Goal: Task Accomplishment & Management: Manage account settings

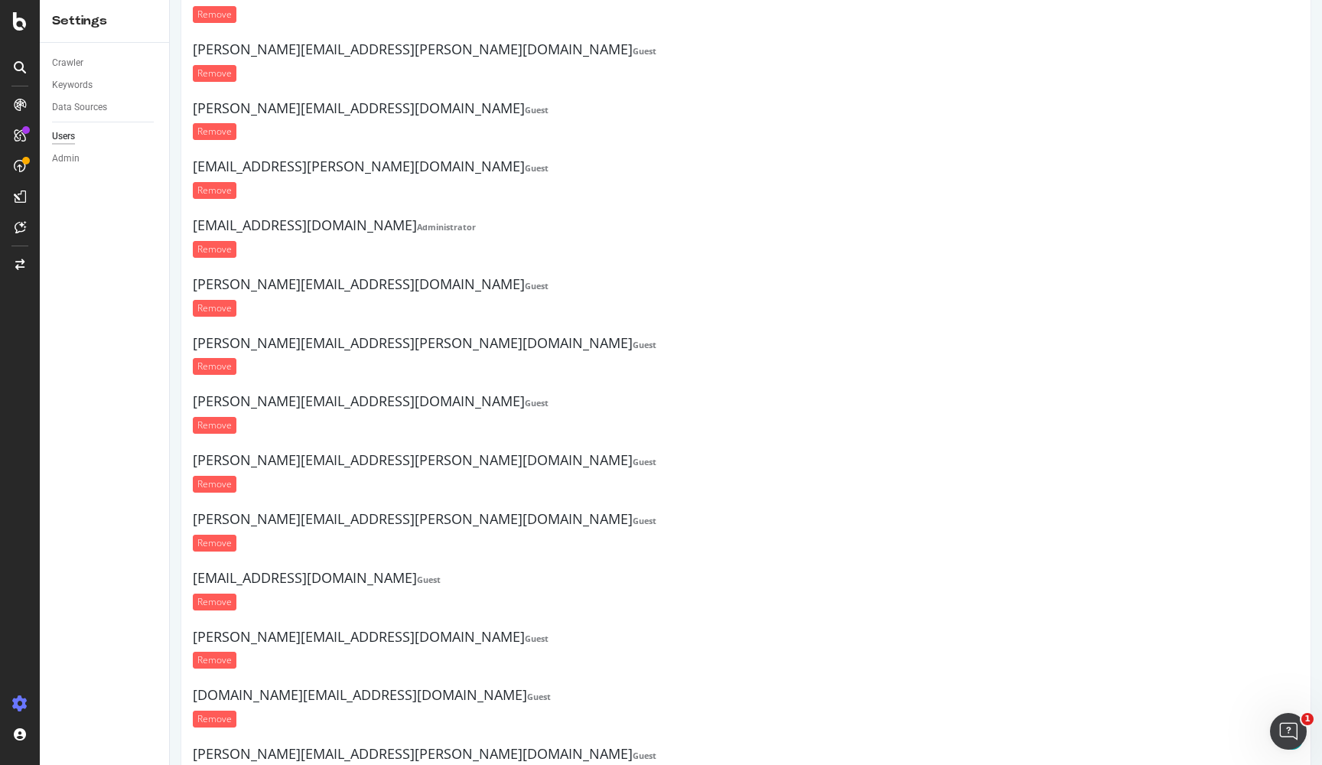
scroll to position [17279, 0]
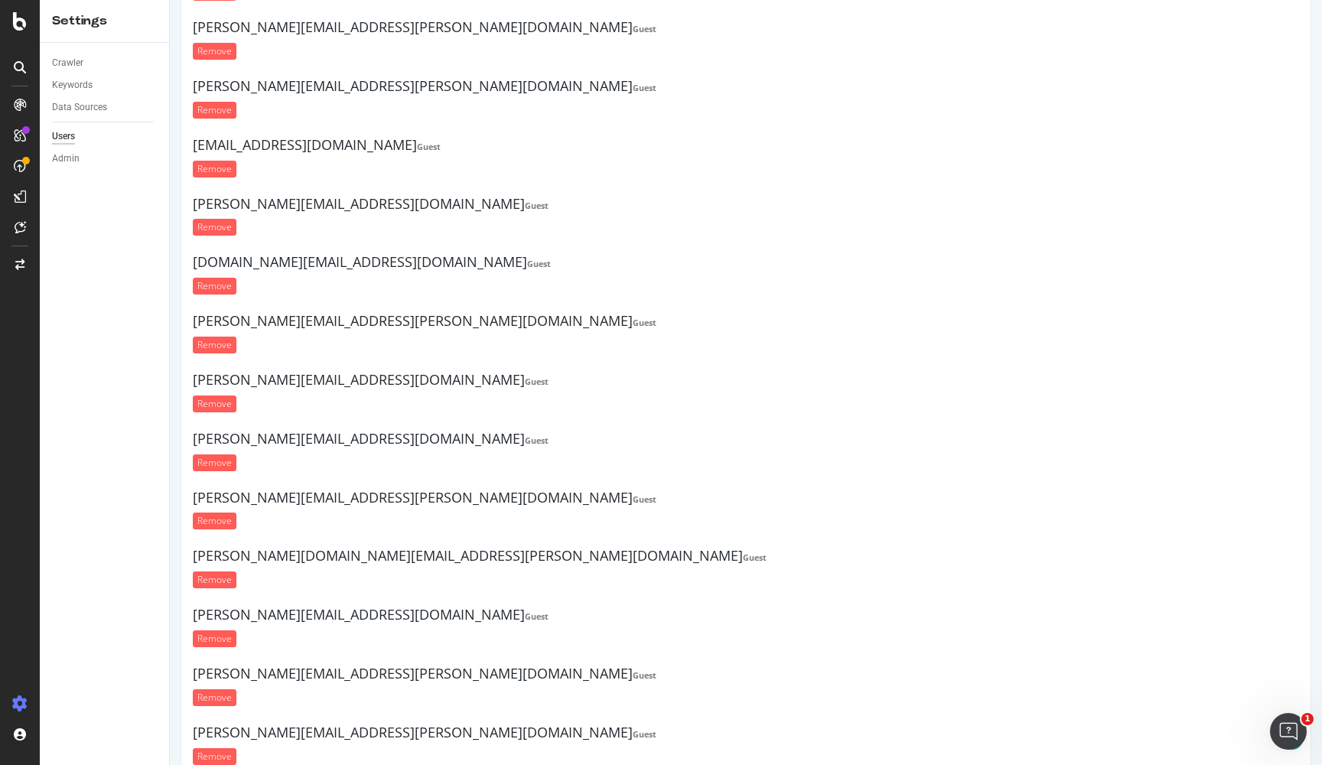
drag, startPoint x: 118, startPoint y: 688, endPoint x: 206, endPoint y: 686, distance: 88.0
copy p "has been deprecated"
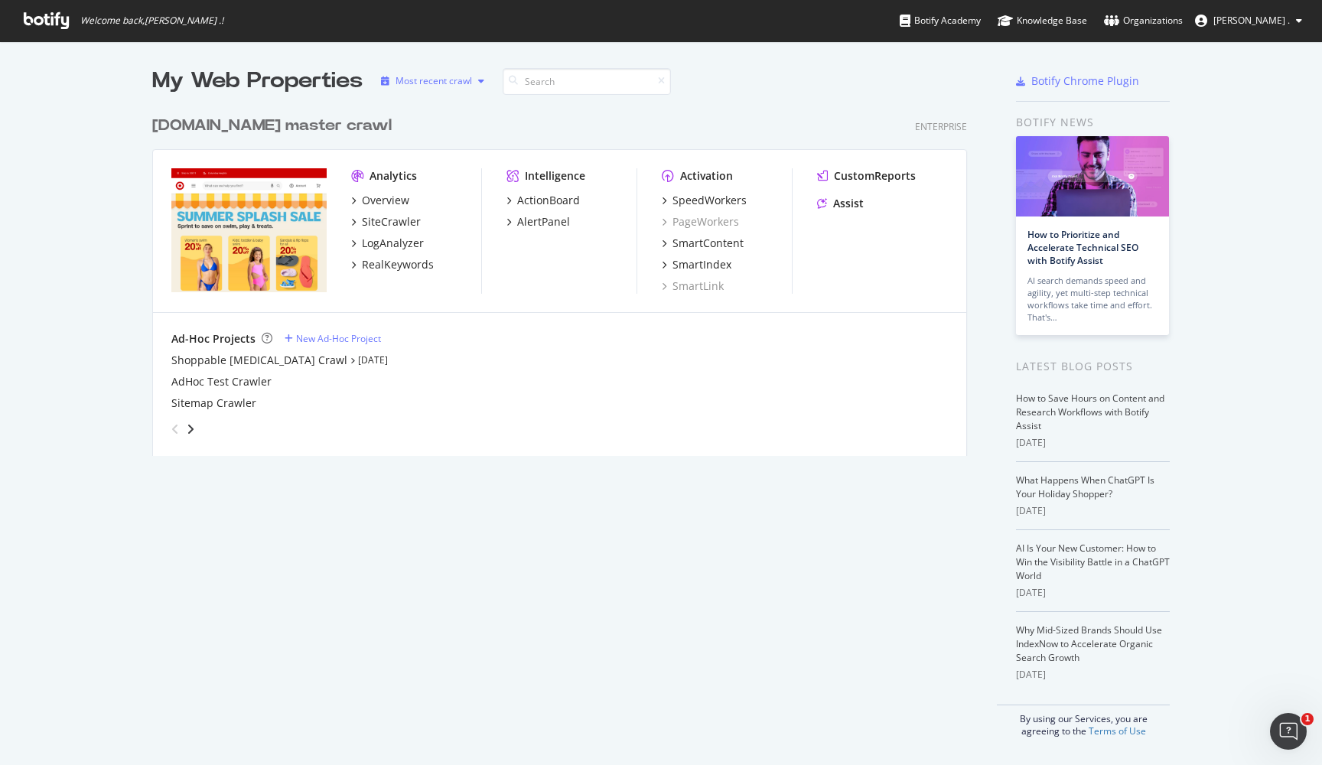
click at [481, 82] on icon "button" at bounding box center [481, 81] width 6 height 9
click at [589, 143] on div "target.com master crawl Enterprise Analytics Overview SiteCrawler LogAnalyzer R…" at bounding box center [565, 276] width 827 height 360
click at [1183, 20] on div "Organizations" at bounding box center [1143, 20] width 79 height 15
click at [1254, 22] on span "[PERSON_NAME] ." at bounding box center [1252, 20] width 77 height 13
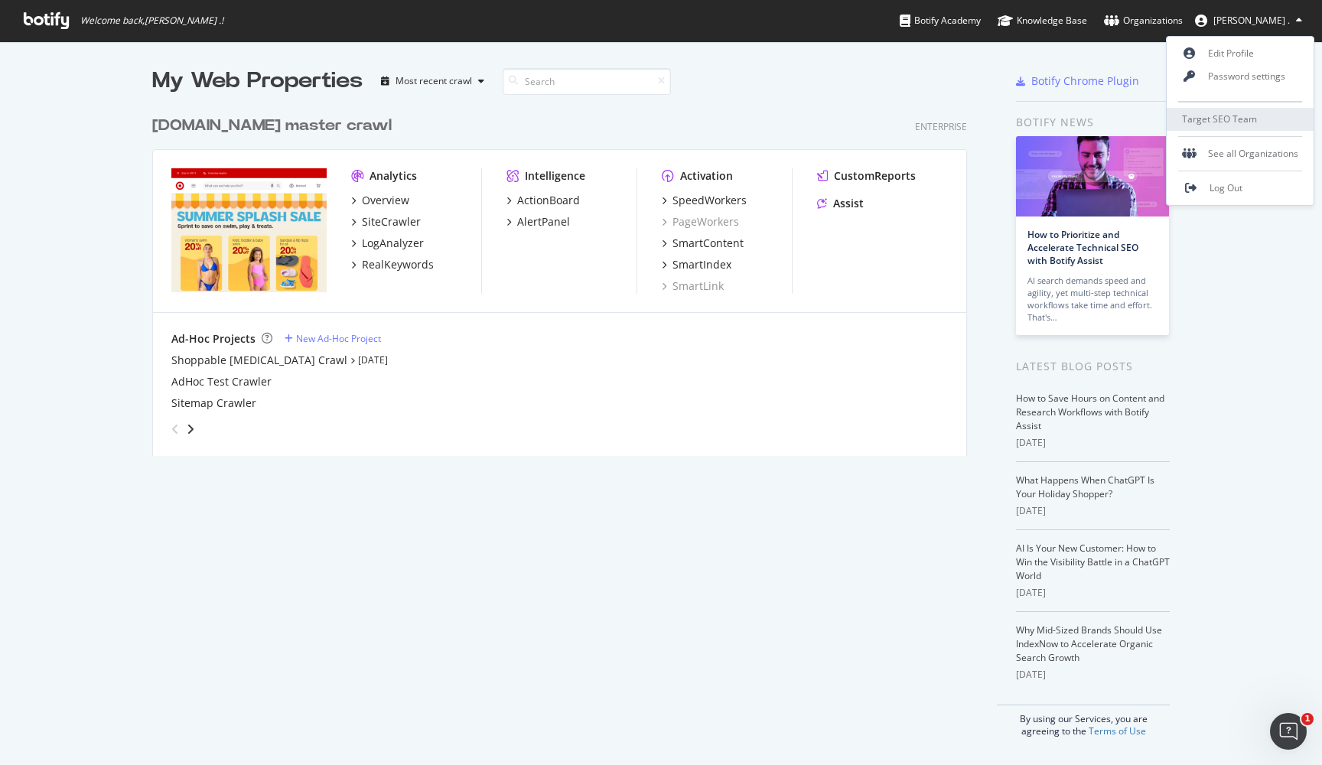
click at [1241, 122] on span "Target SEO Team" at bounding box center [1219, 118] width 75 height 13
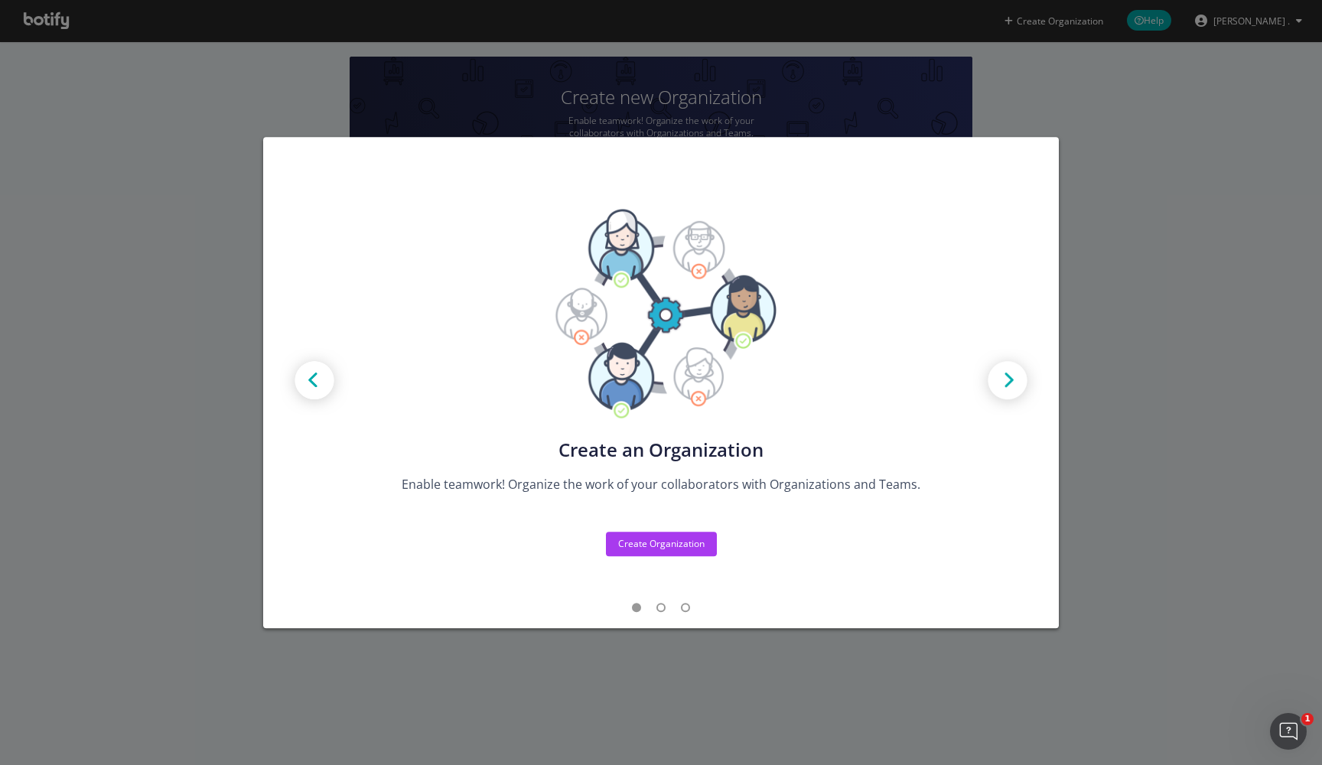
click at [1146, 331] on div "Create new Projects for your Teams Create the exact model that matches your Org…" at bounding box center [661, 382] width 1322 height 765
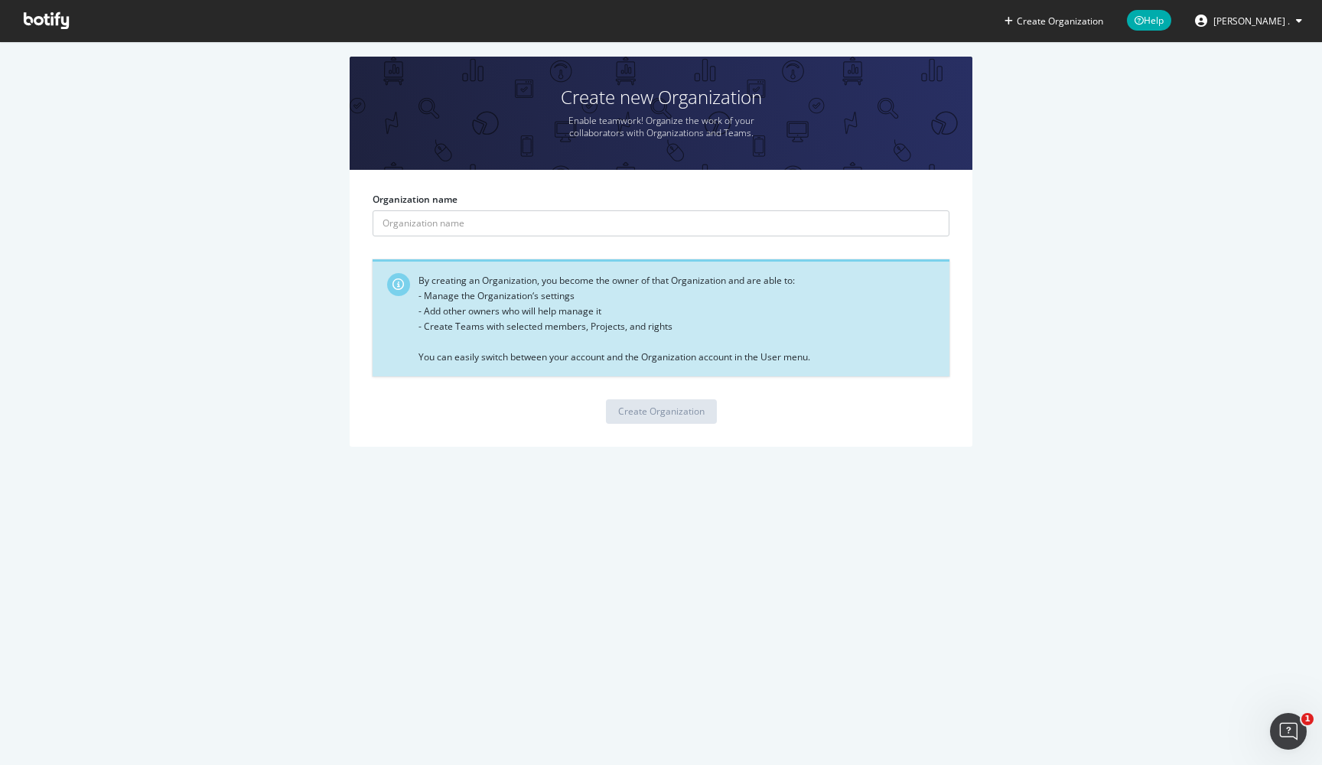
click at [1279, 15] on span "[PERSON_NAME] ." at bounding box center [1252, 21] width 77 height 13
click at [1053, 230] on div "Create new Organization Enable teamwork! Organize the work of your collaborator…" at bounding box center [661, 260] width 1276 height 406
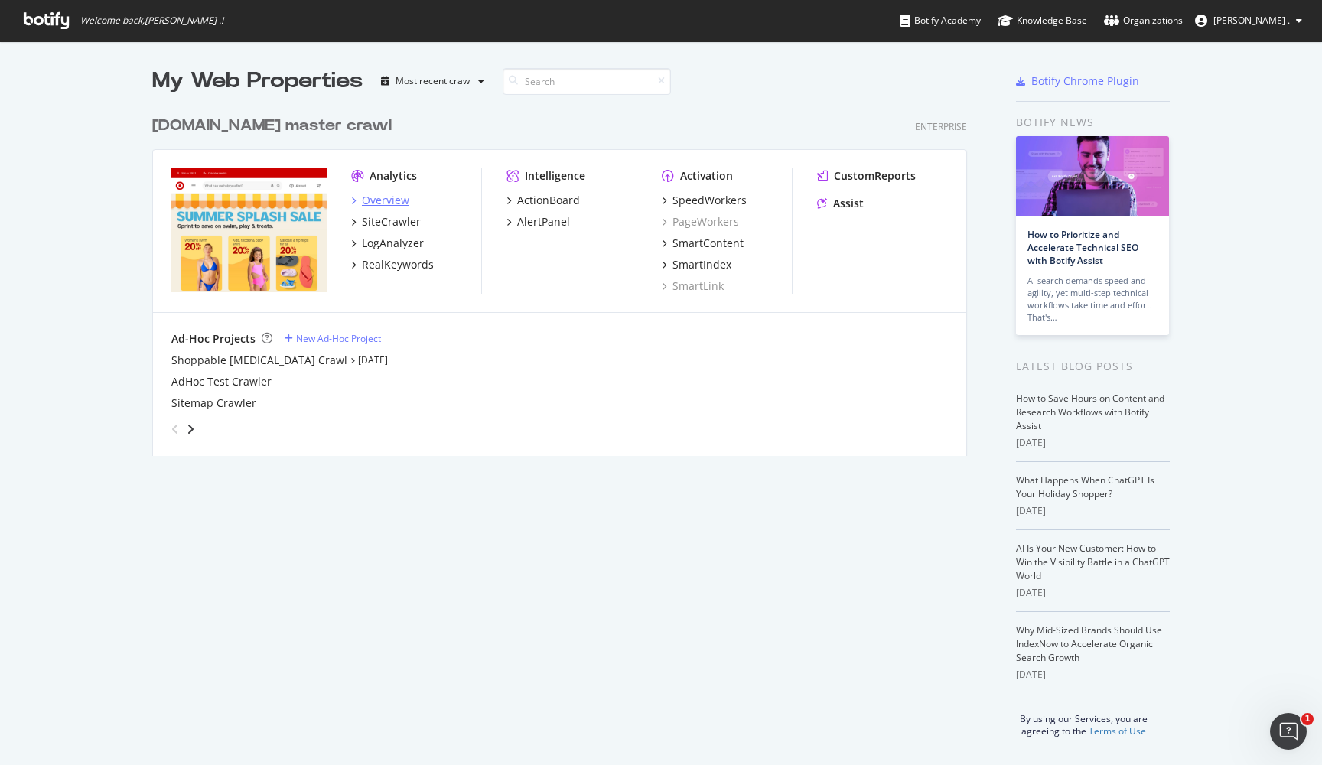
click at [391, 197] on div "Overview" at bounding box center [385, 200] width 47 height 15
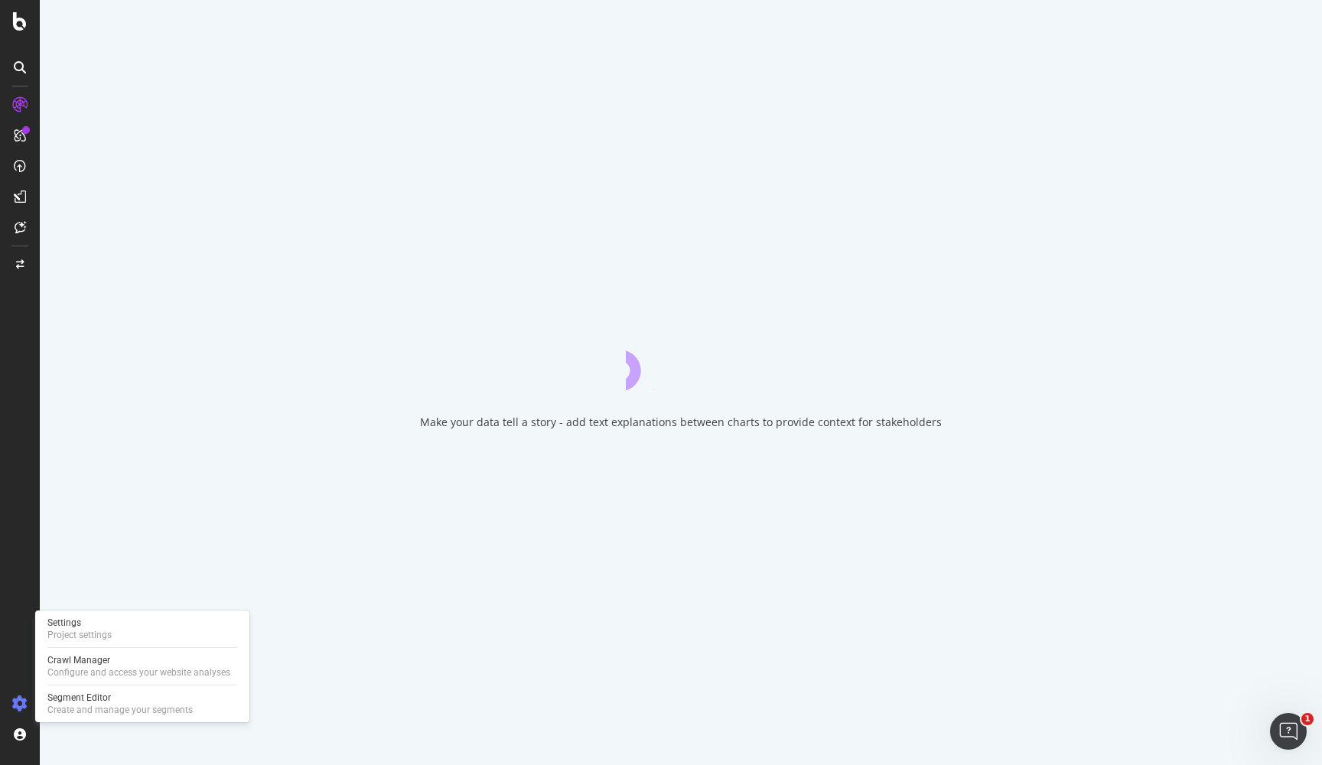
click at [26, 703] on icon at bounding box center [19, 703] width 15 height 15
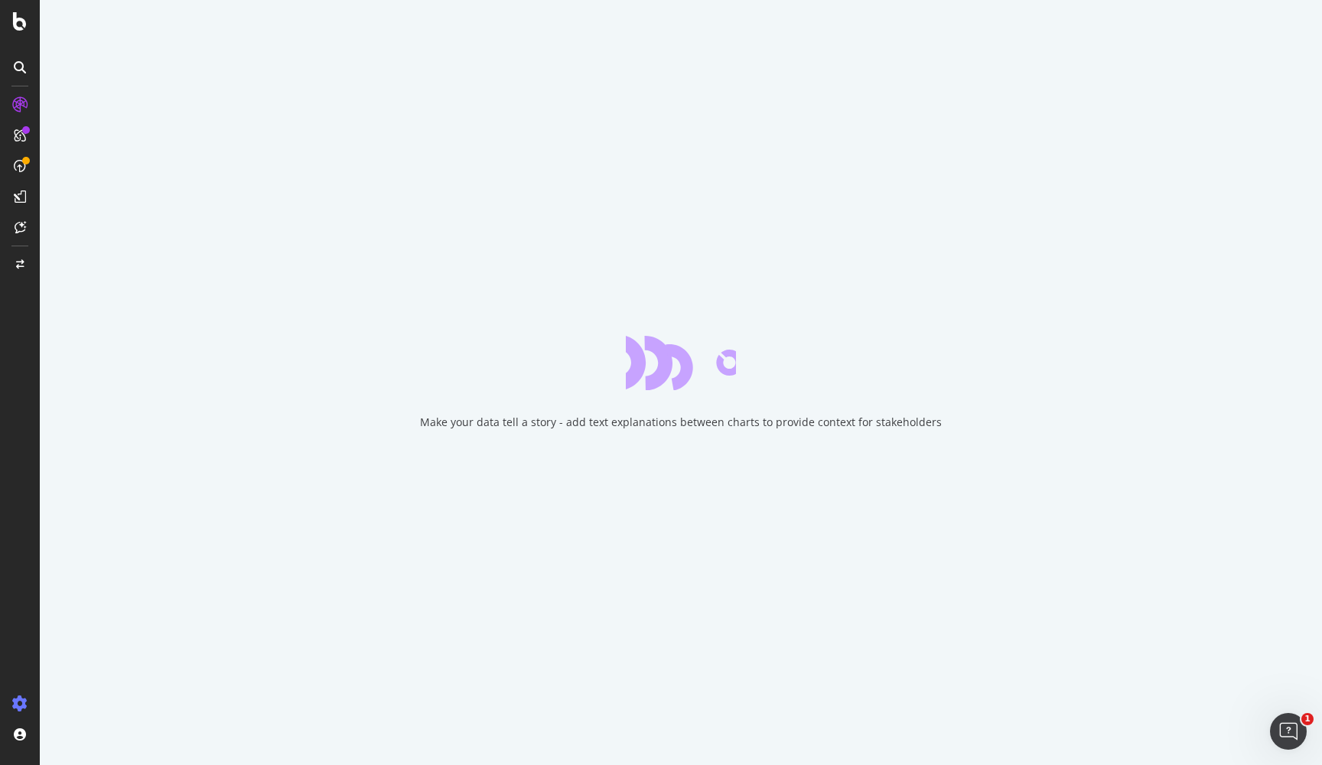
click at [26, 703] on icon at bounding box center [19, 703] width 15 height 15
click at [17, 703] on icon at bounding box center [19, 703] width 15 height 15
click at [25, 629] on div at bounding box center [20, 392] width 37 height 599
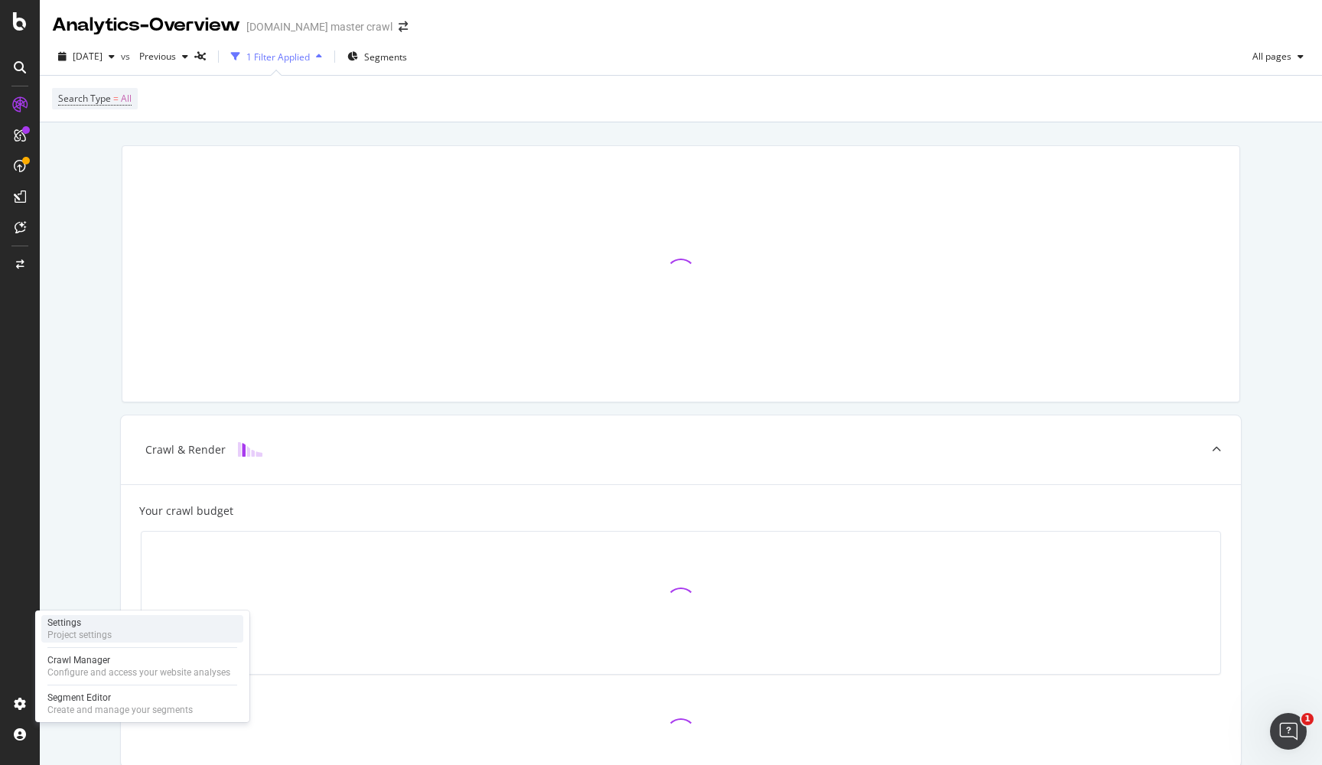
click at [74, 621] on div "Settings" at bounding box center [79, 623] width 64 height 12
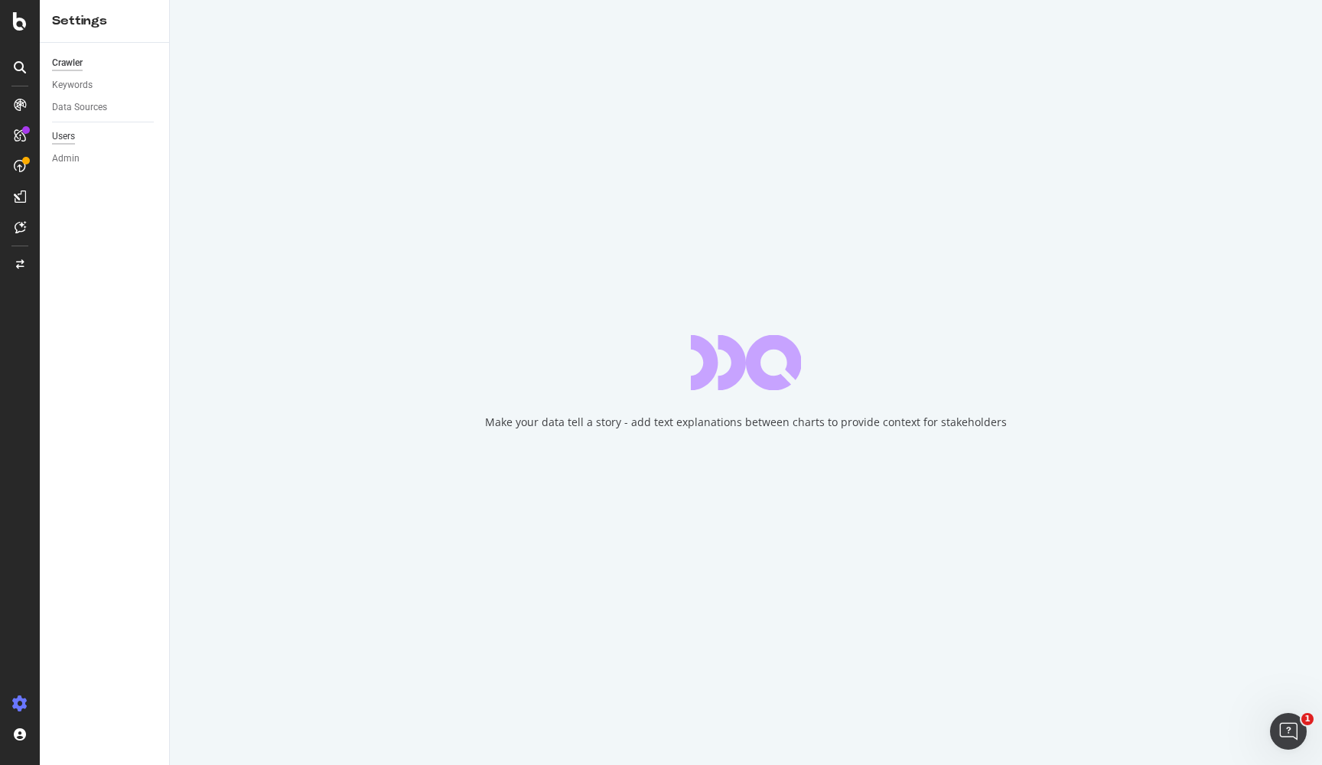
click at [59, 137] on div "Users" at bounding box center [63, 137] width 23 height 16
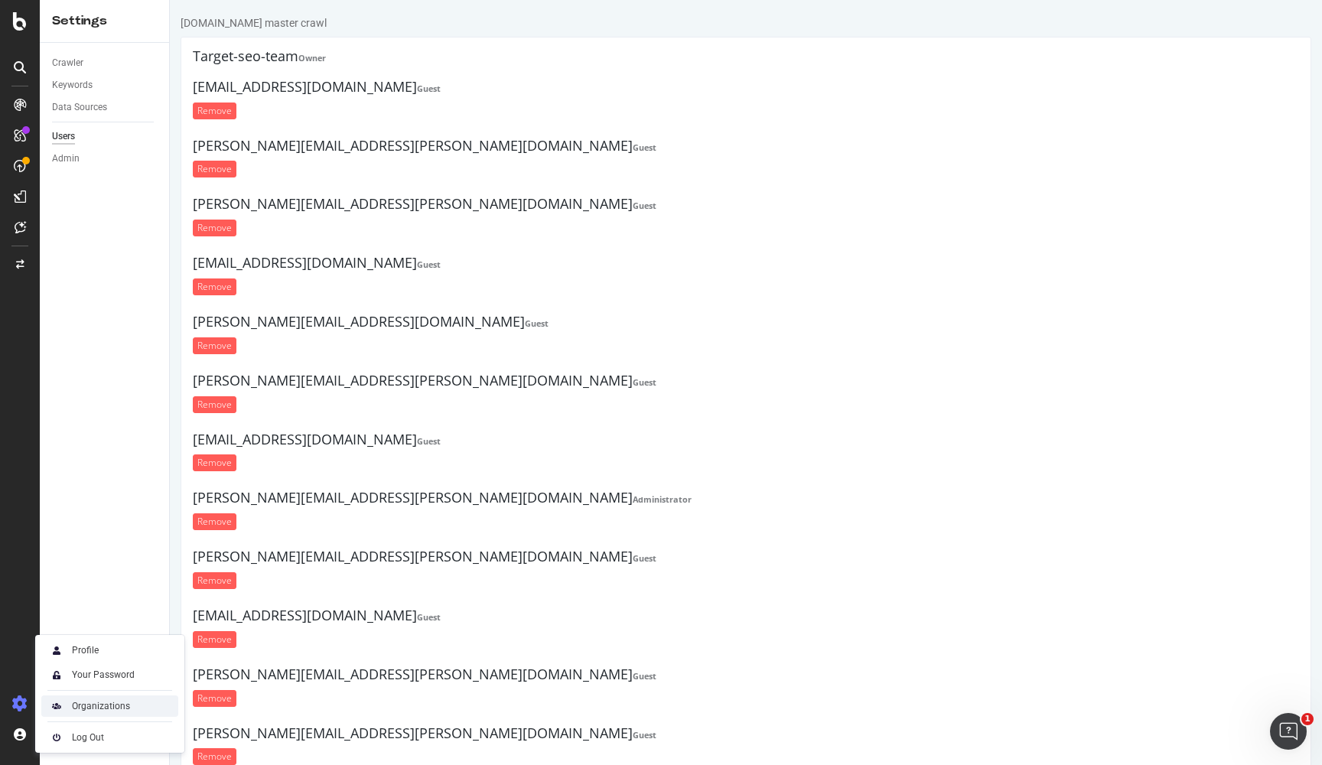
click at [95, 704] on div "Organizations" at bounding box center [101, 706] width 58 height 12
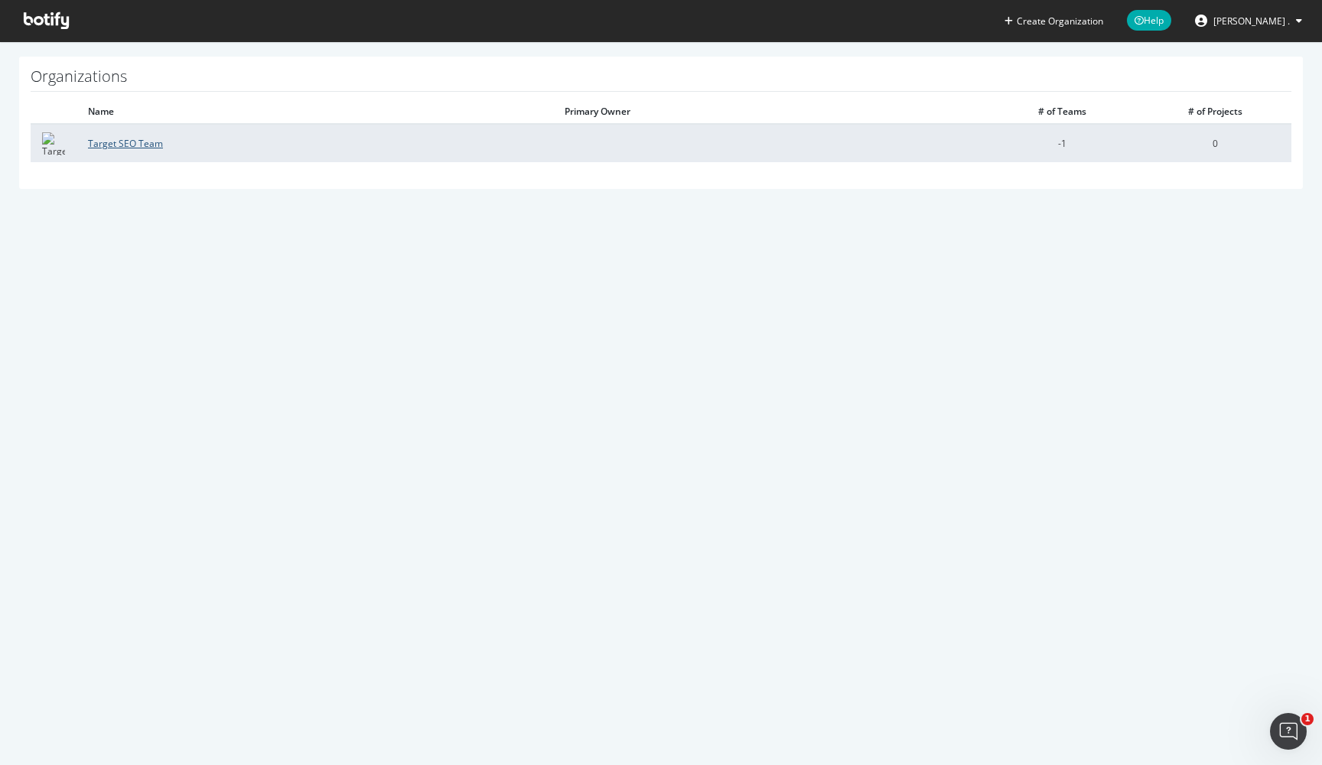
click at [129, 141] on link "Target SEO Team" at bounding box center [125, 143] width 75 height 13
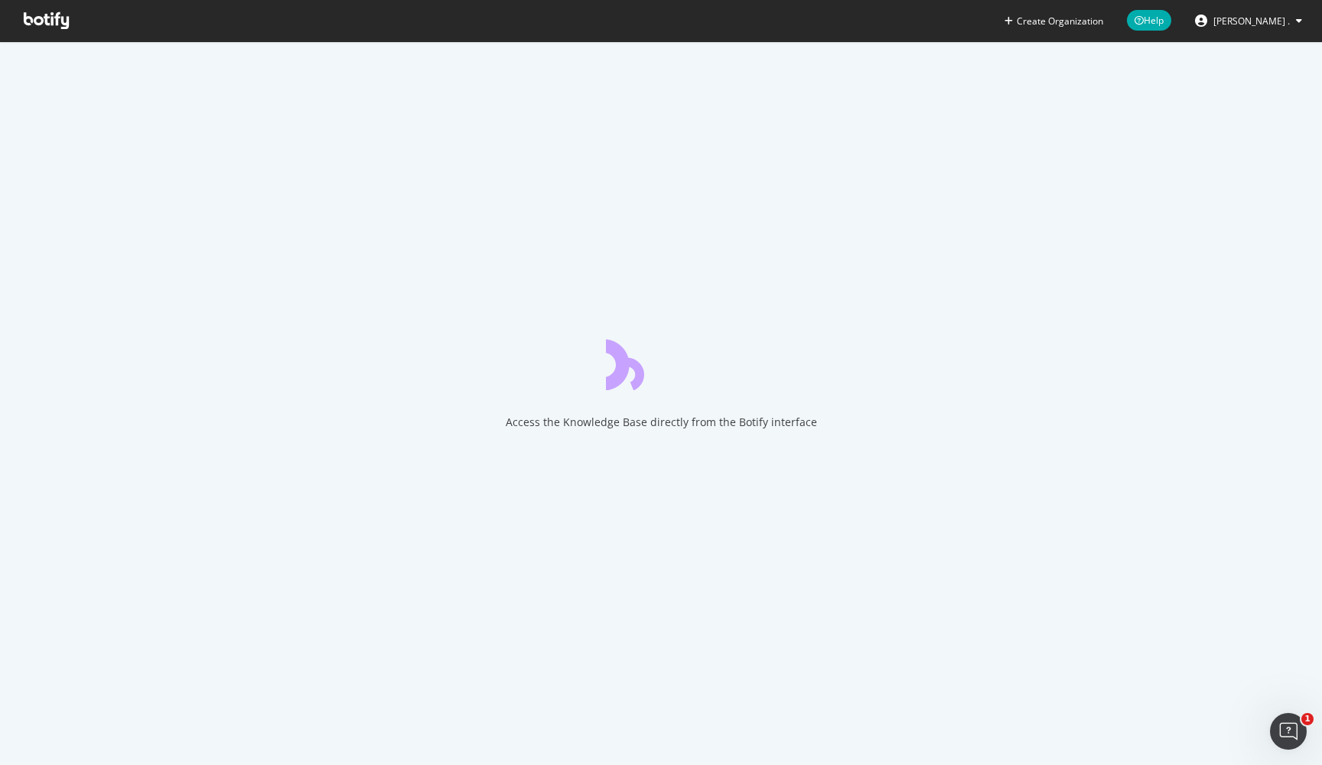
click at [617, 36] on div "Create Organization Help Balajee ." at bounding box center [661, 20] width 1322 height 41
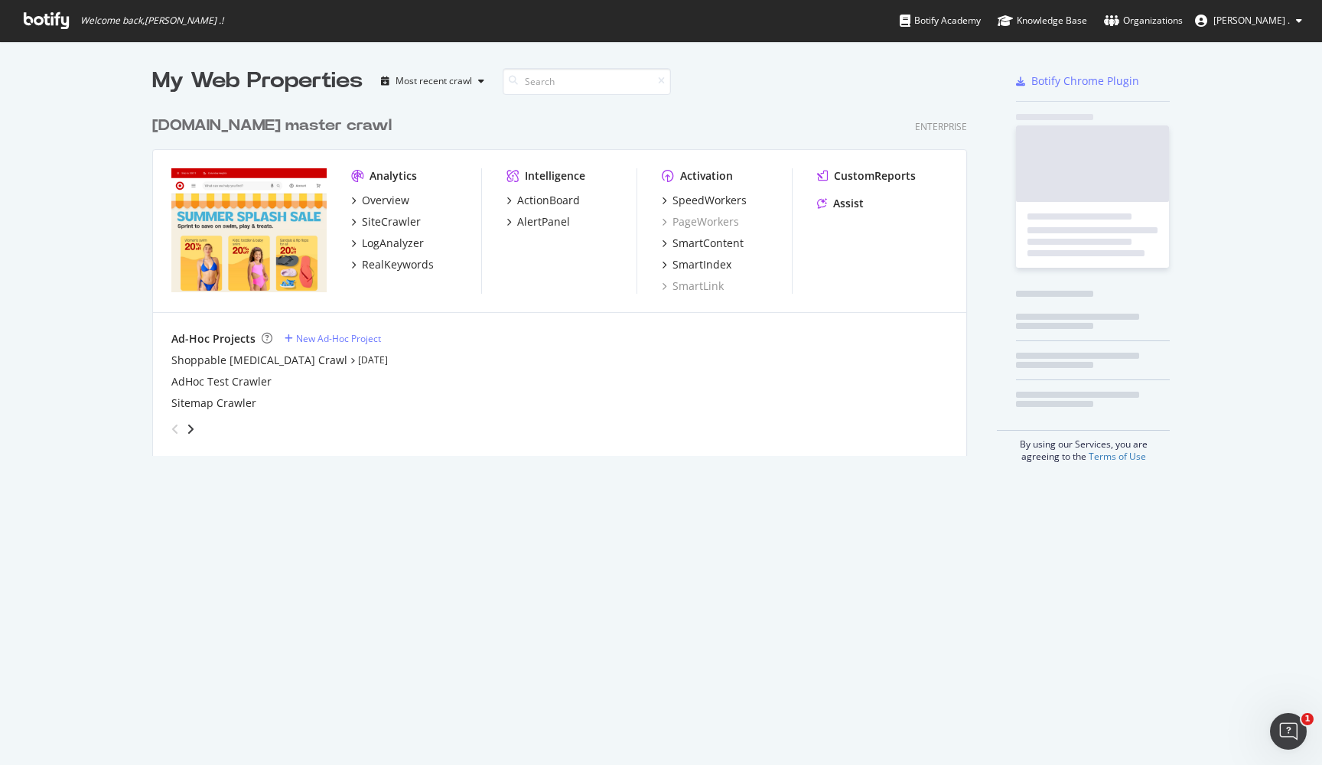
scroll to position [360, 827]
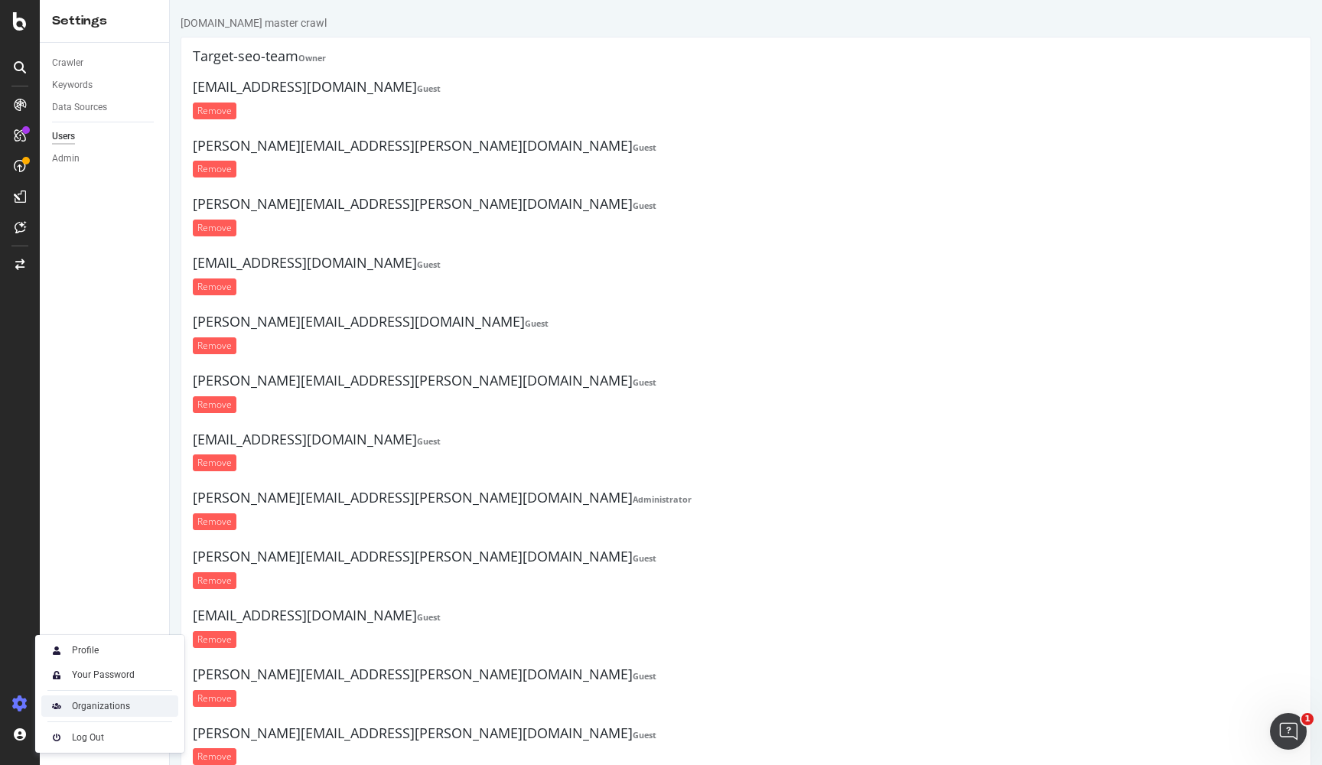
click at [90, 709] on div "Organizations" at bounding box center [101, 706] width 58 height 12
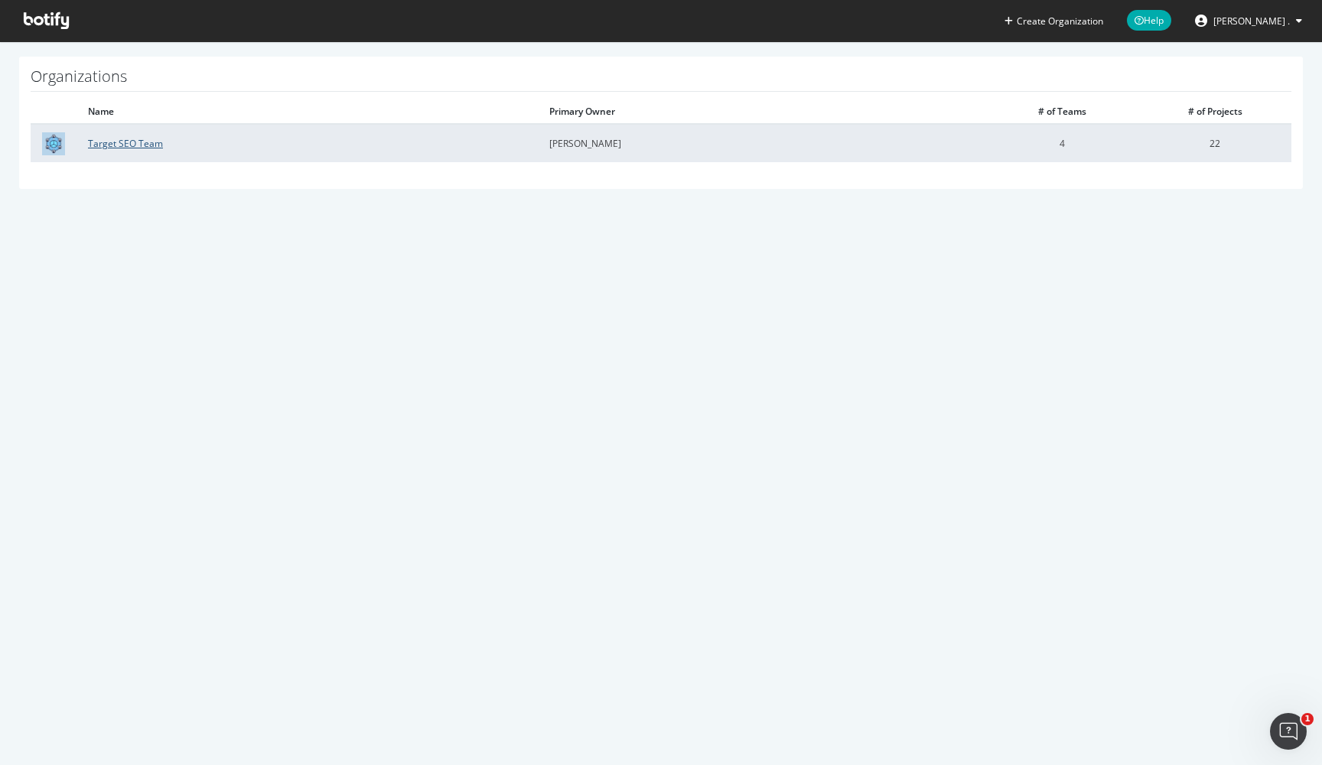
click at [109, 144] on link "Target SEO Team" at bounding box center [125, 143] width 75 height 13
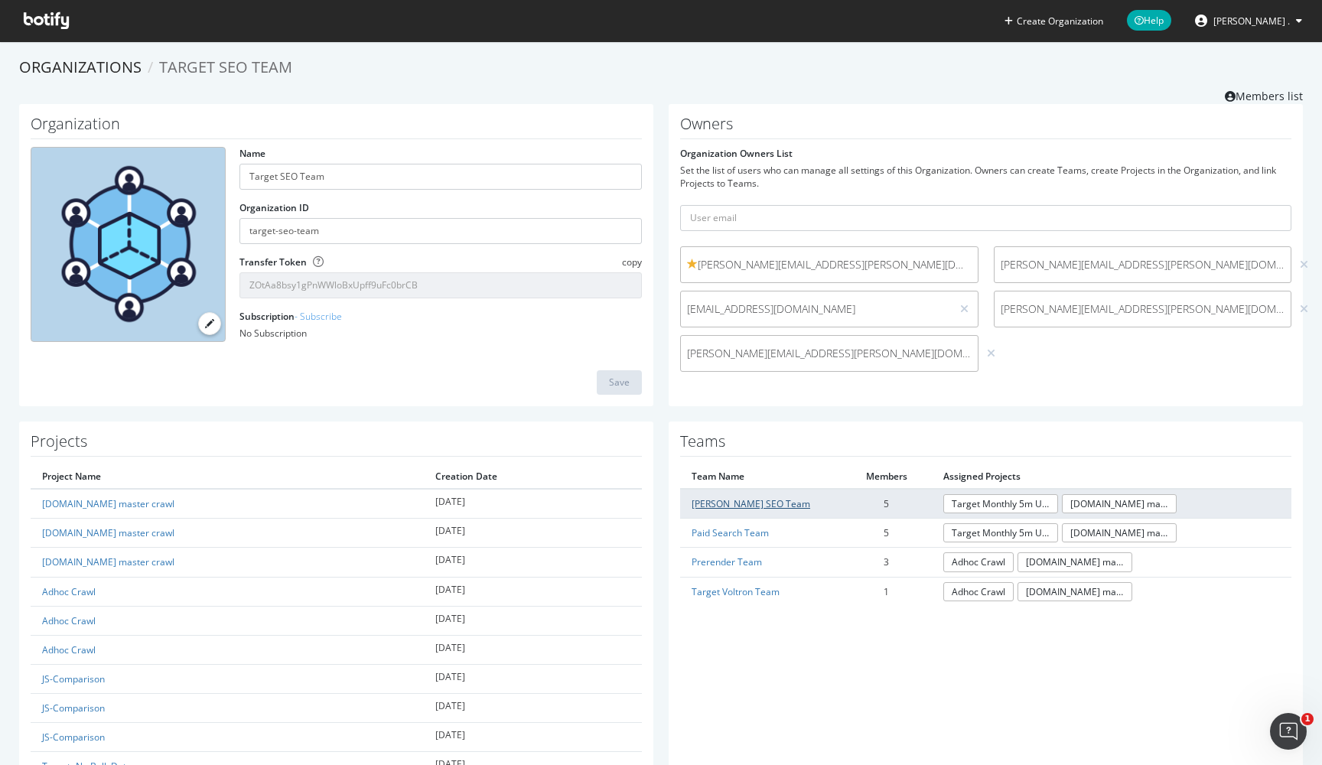
click at [754, 498] on link "Kelsey's SEO Team" at bounding box center [751, 503] width 119 height 13
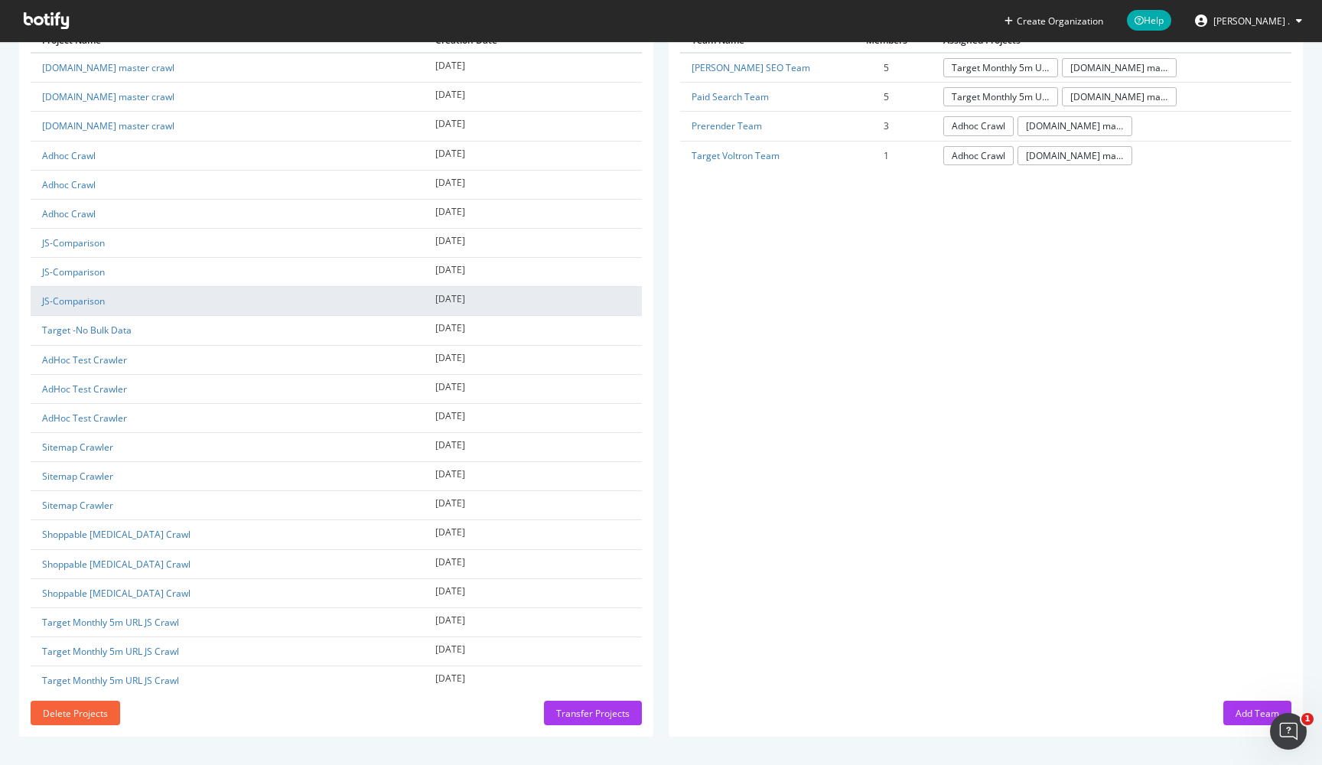
scroll to position [435, 0]
click at [347, 441] on td "Sitemap Crawler" at bounding box center [227, 447] width 393 height 29
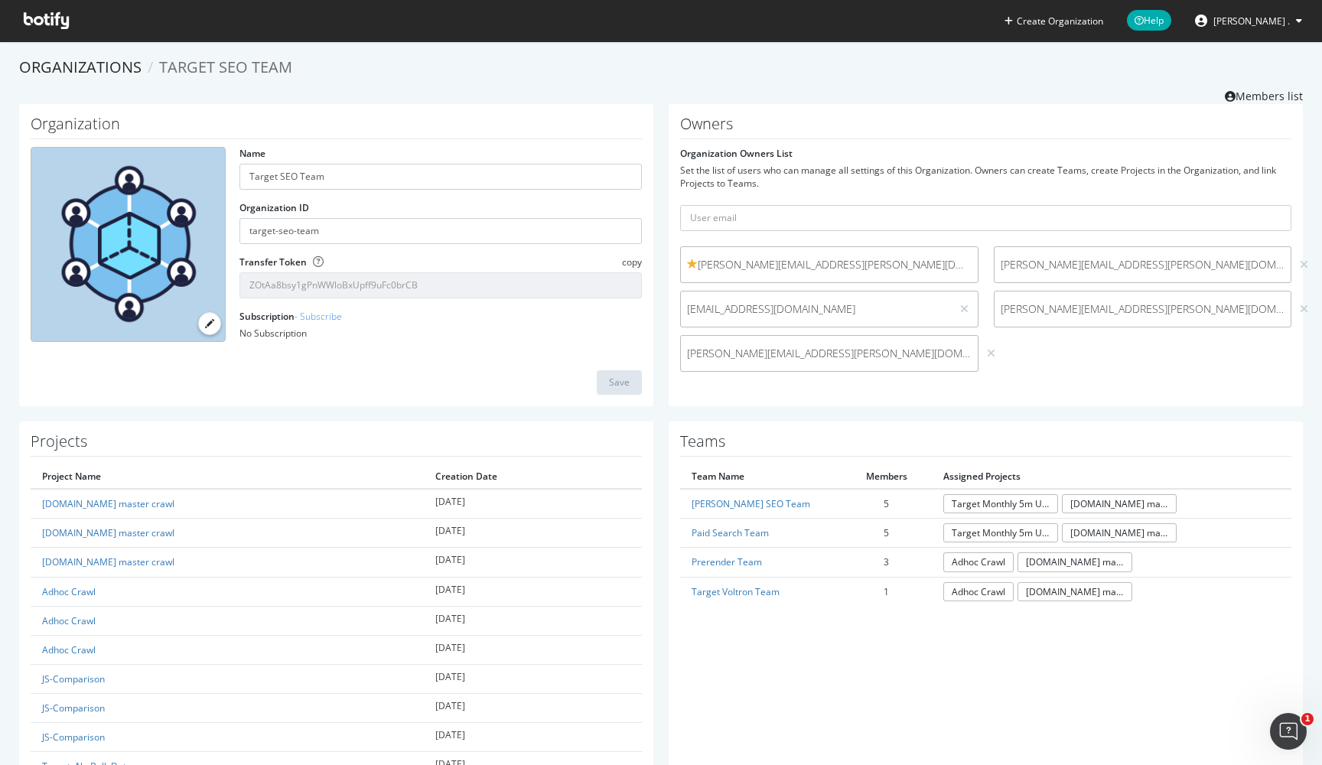
scroll to position [0, 0]
click at [663, 413] on div "Organization Name Target SEO Team Organization ID target-seo-team Transfer Toke…" at bounding box center [660, 263] width 1299 height 318
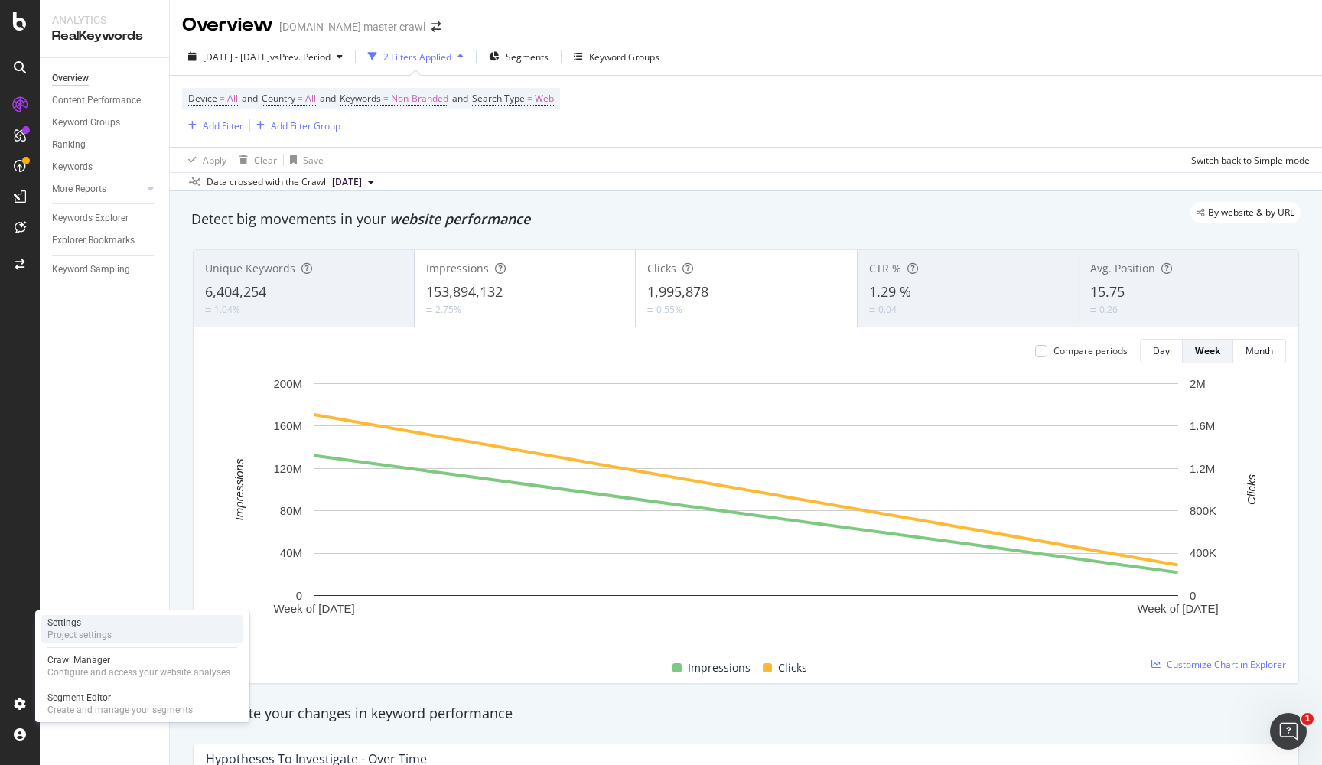
click at [78, 639] on div "Project settings" at bounding box center [79, 635] width 64 height 12
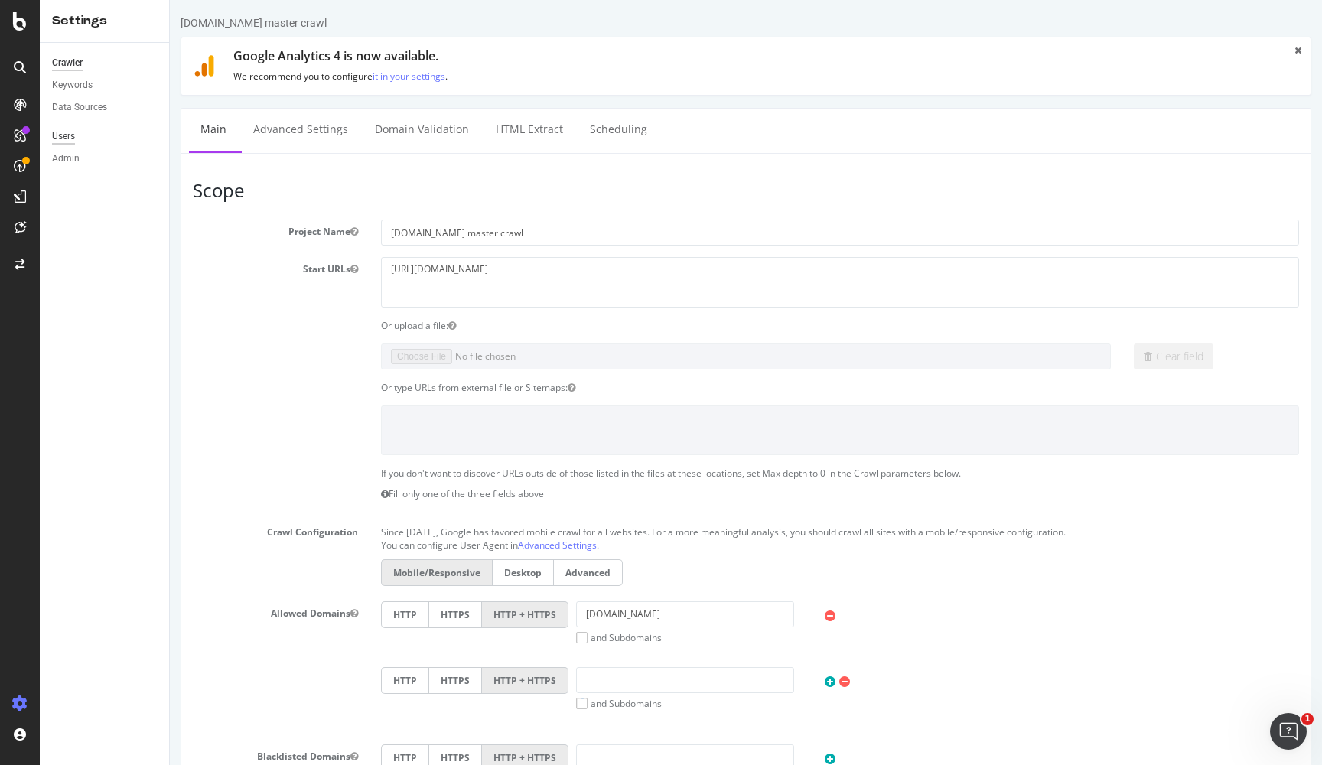
click at [73, 137] on div "Users" at bounding box center [63, 137] width 23 height 16
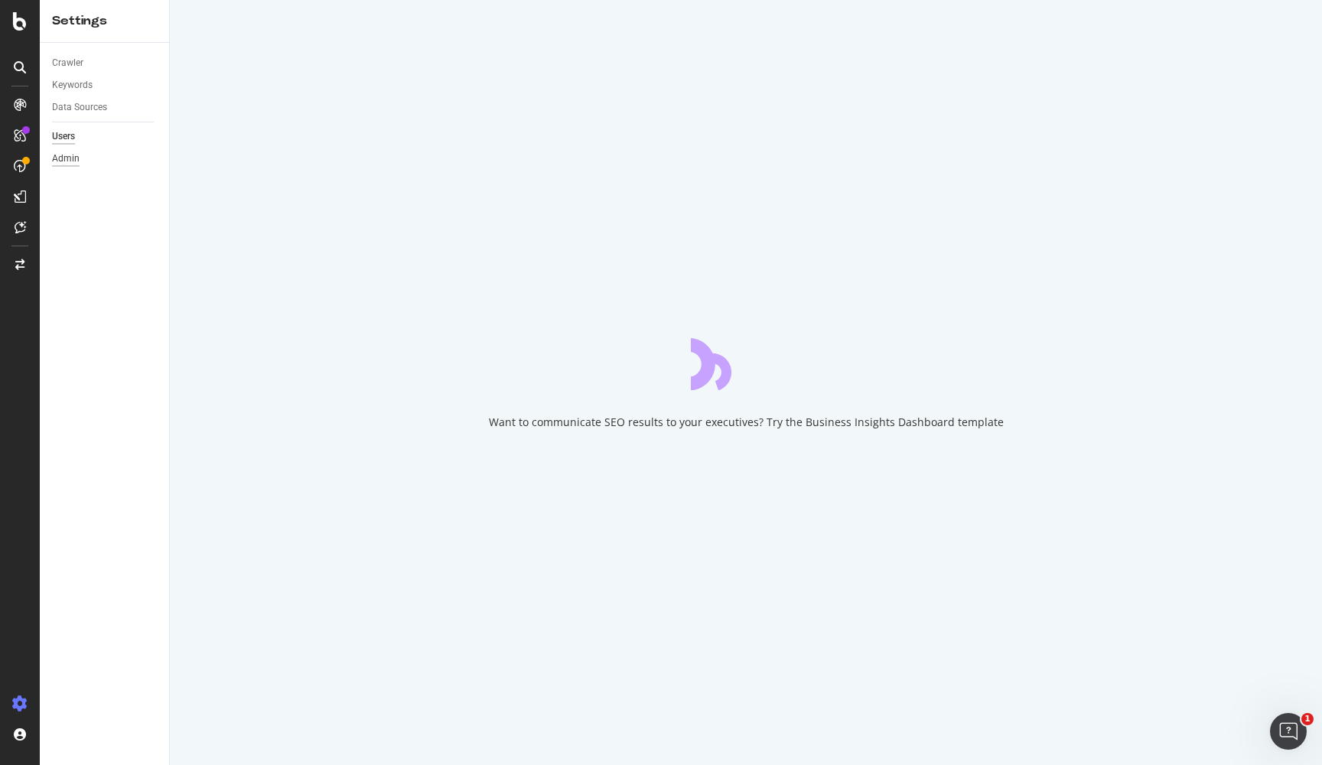
click at [74, 161] on div "Admin" at bounding box center [66, 159] width 28 height 16
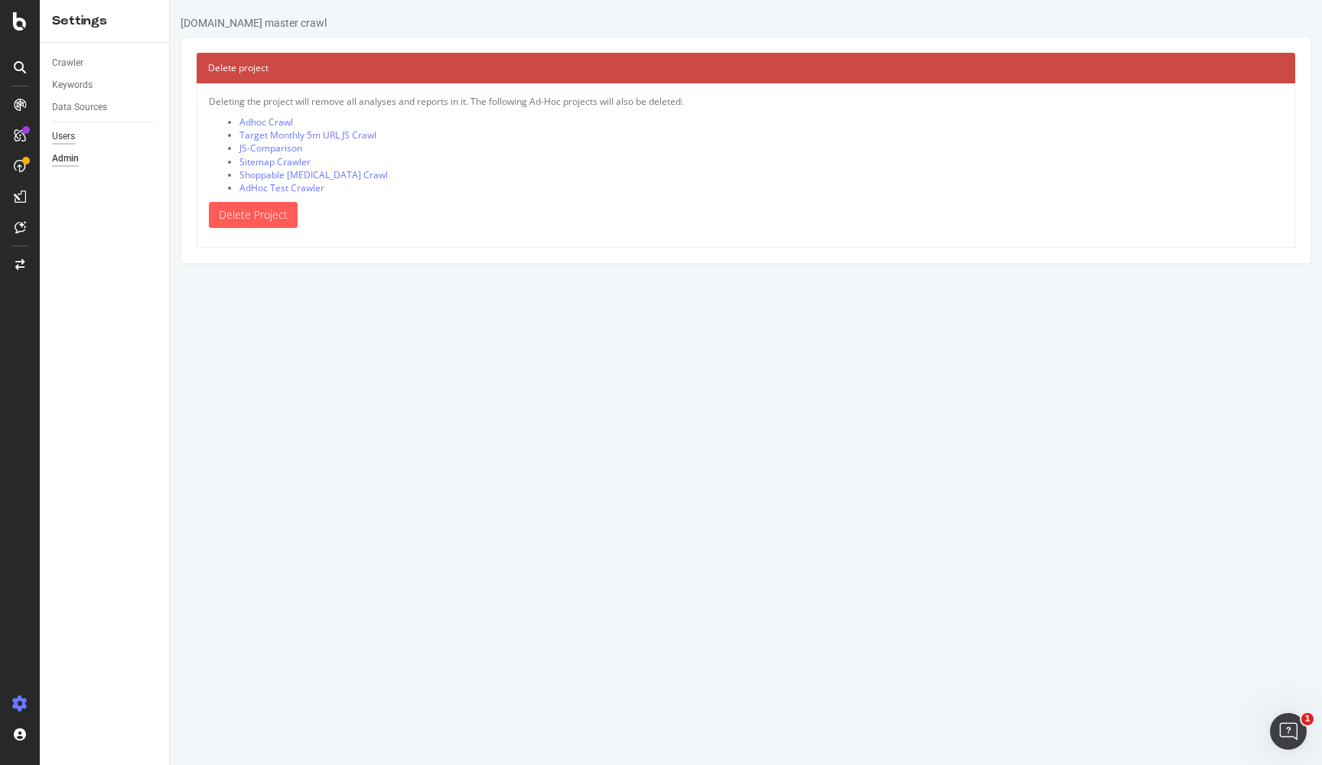
click at [70, 138] on div "Users" at bounding box center [63, 137] width 23 height 16
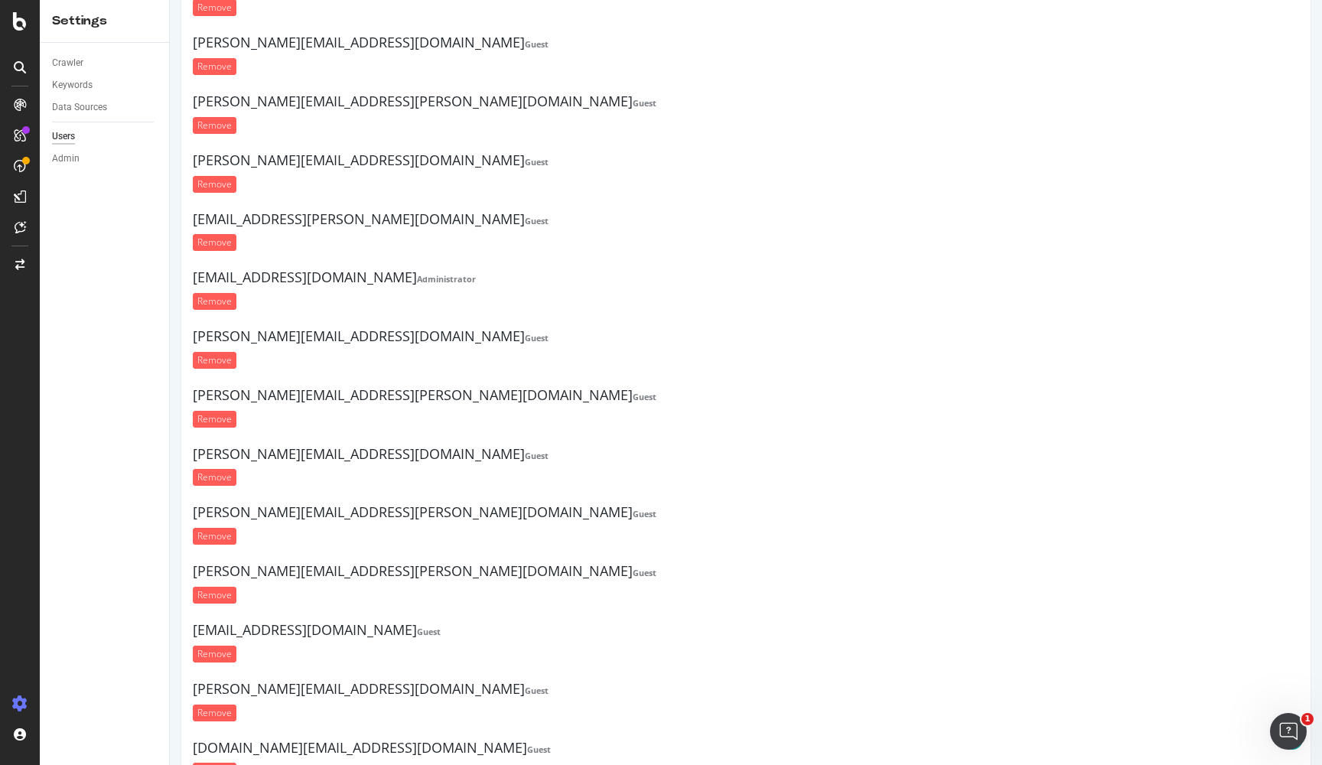
scroll to position [17221, 0]
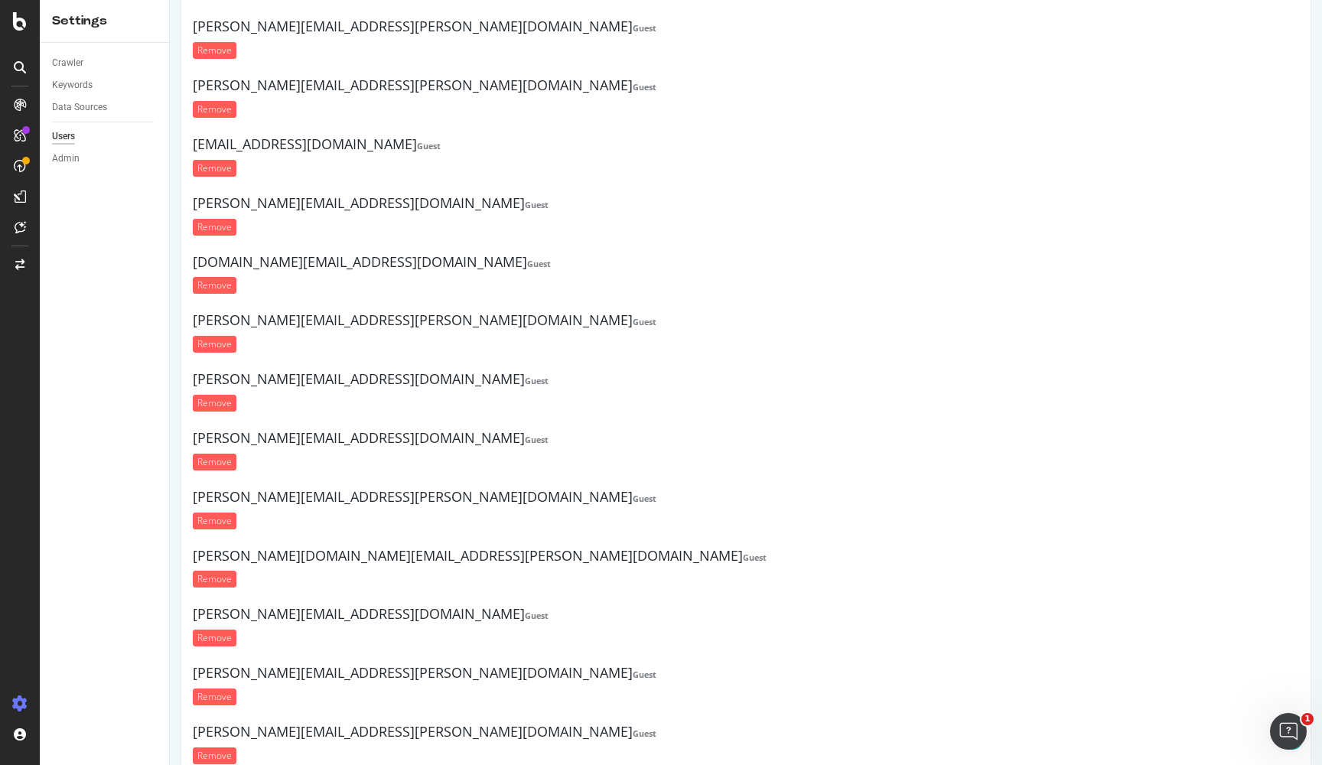
click at [90, 139] on div "Overview" at bounding box center [79, 144] width 44 height 15
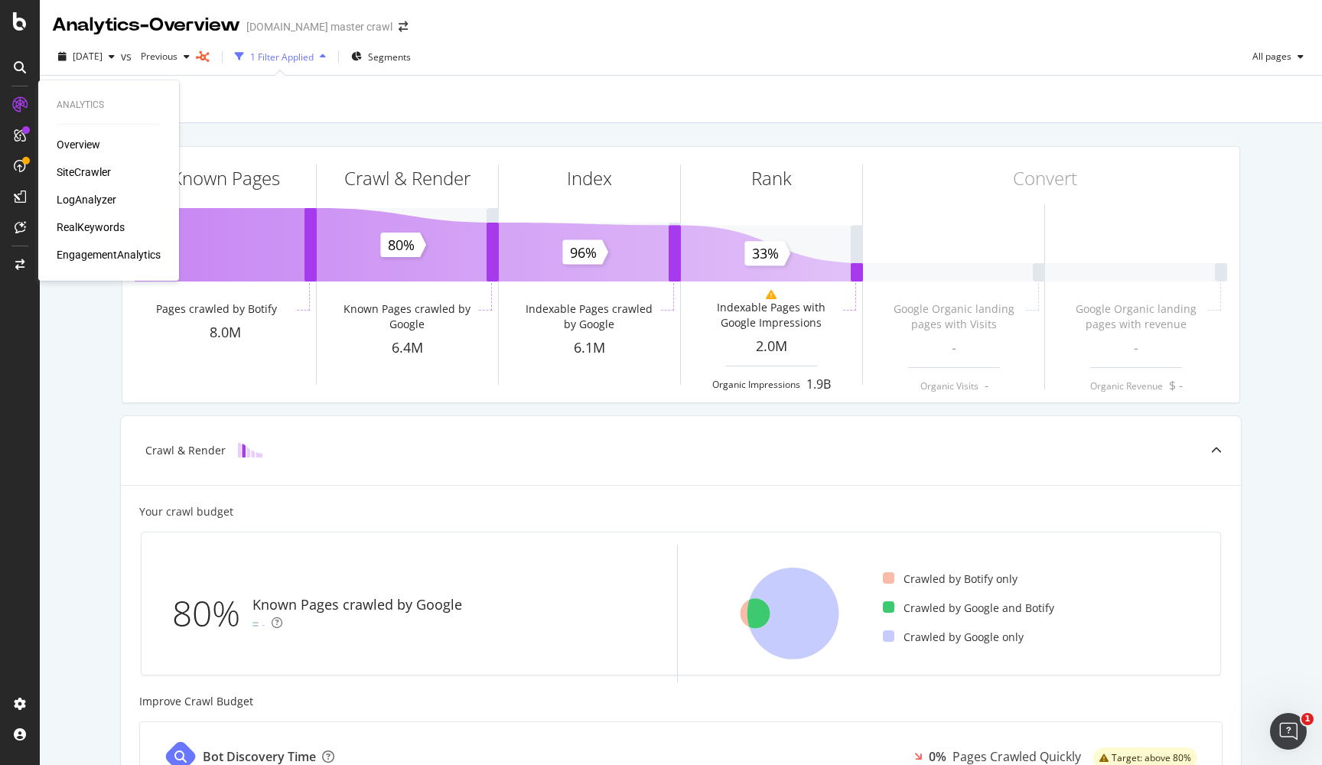
click at [100, 223] on div "RealKeywords" at bounding box center [91, 227] width 68 height 15
